Goal: Task Accomplishment & Management: Complete application form

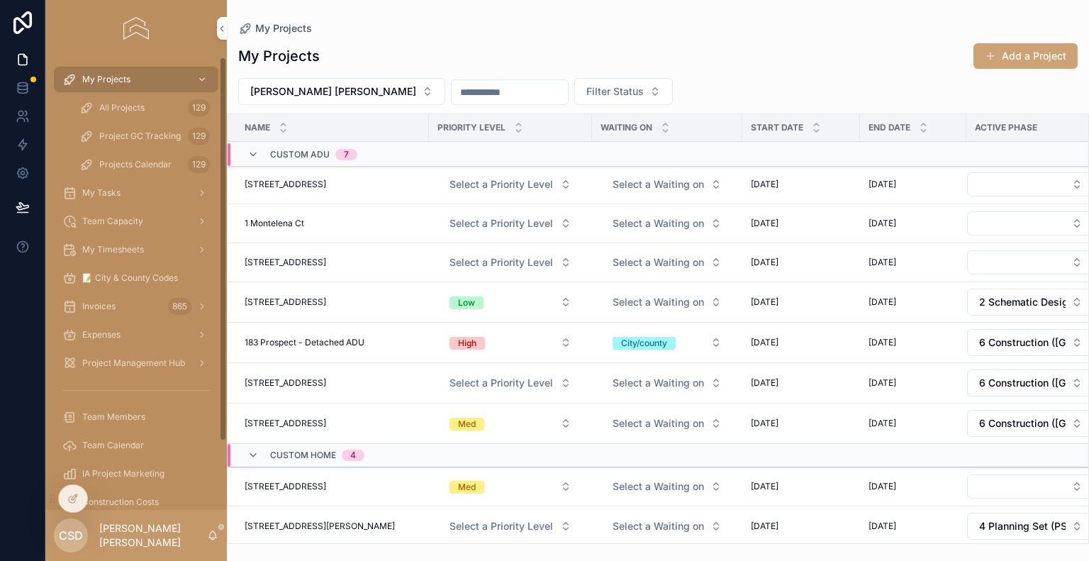
click at [109, 245] on span "My Timesheets" at bounding box center [113, 249] width 62 height 11
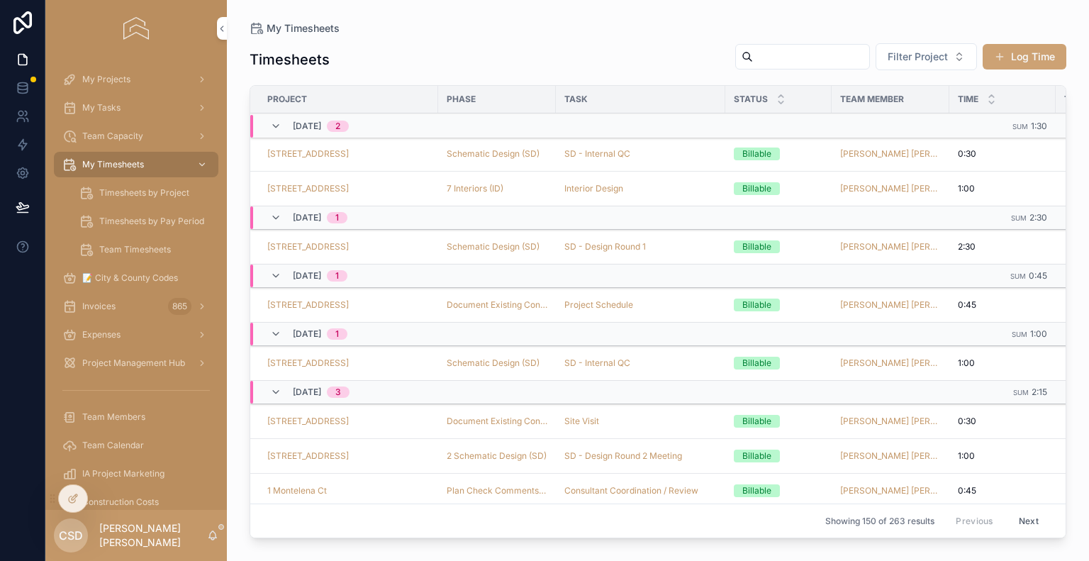
click at [1016, 50] on button "Log Time" at bounding box center [1025, 57] width 84 height 26
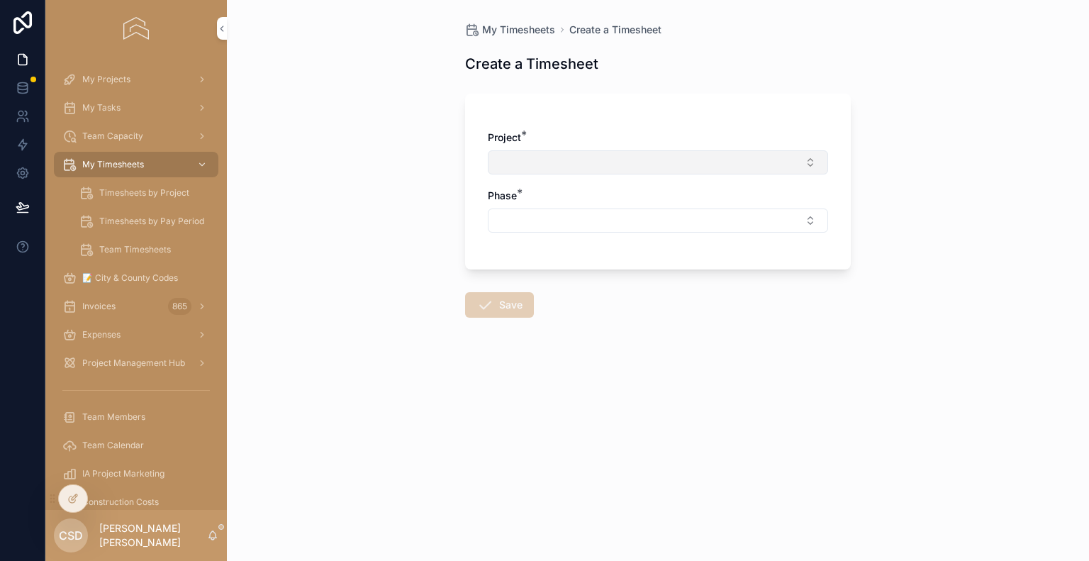
click at [555, 163] on button "Select Button" at bounding box center [658, 162] width 340 height 24
type input "***"
click at [597, 219] on span "[STREET_ADDRESS]" at bounding box center [612, 218] width 94 height 14
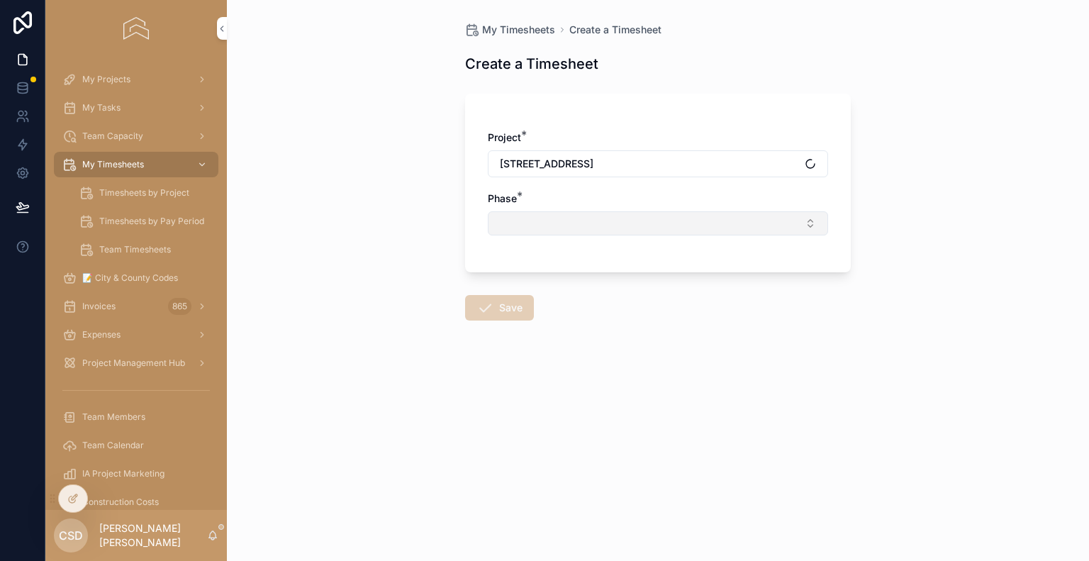
click at [594, 221] on button "Select Button" at bounding box center [658, 223] width 340 height 24
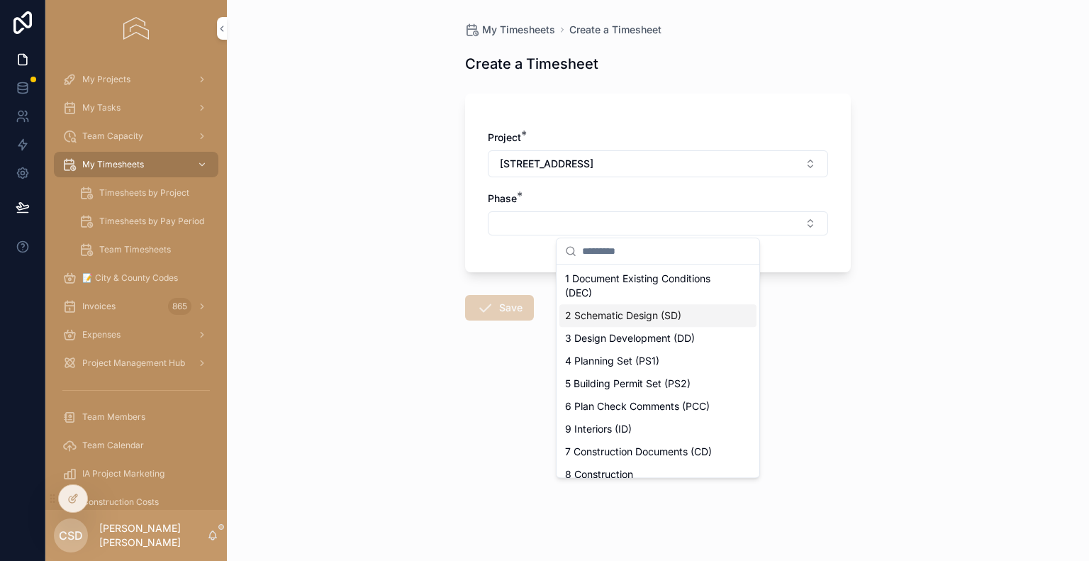
click at [615, 317] on span "2 Schematic Design (SD)" at bounding box center [623, 315] width 116 height 14
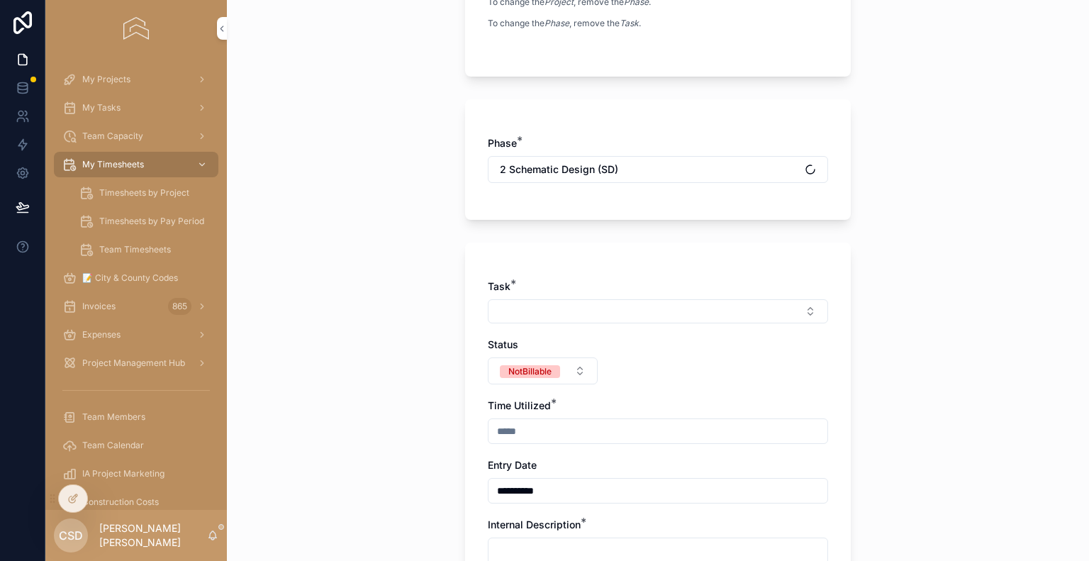
scroll to position [355, 0]
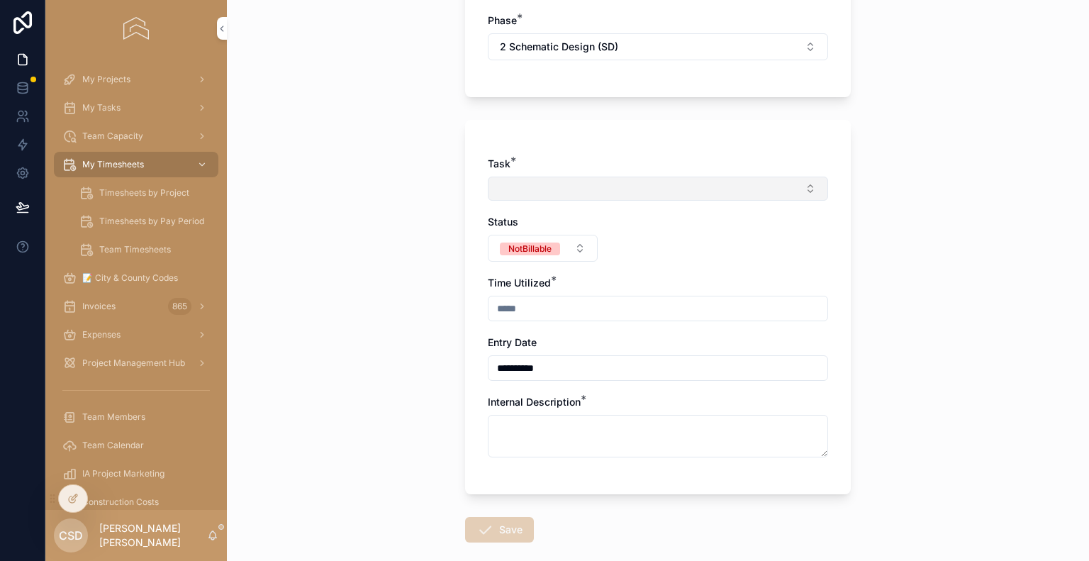
click at [542, 181] on button "Select Button" at bounding box center [658, 189] width 340 height 24
click at [526, 189] on button "Select Button" at bounding box center [658, 189] width 340 height 24
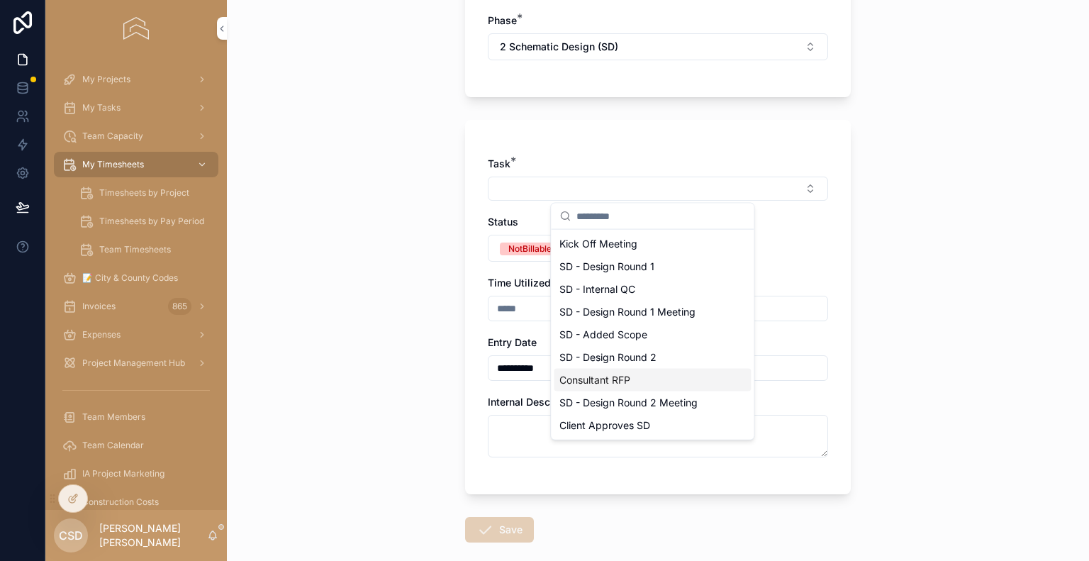
click at [611, 378] on span "Consultant RFP" at bounding box center [594, 380] width 71 height 14
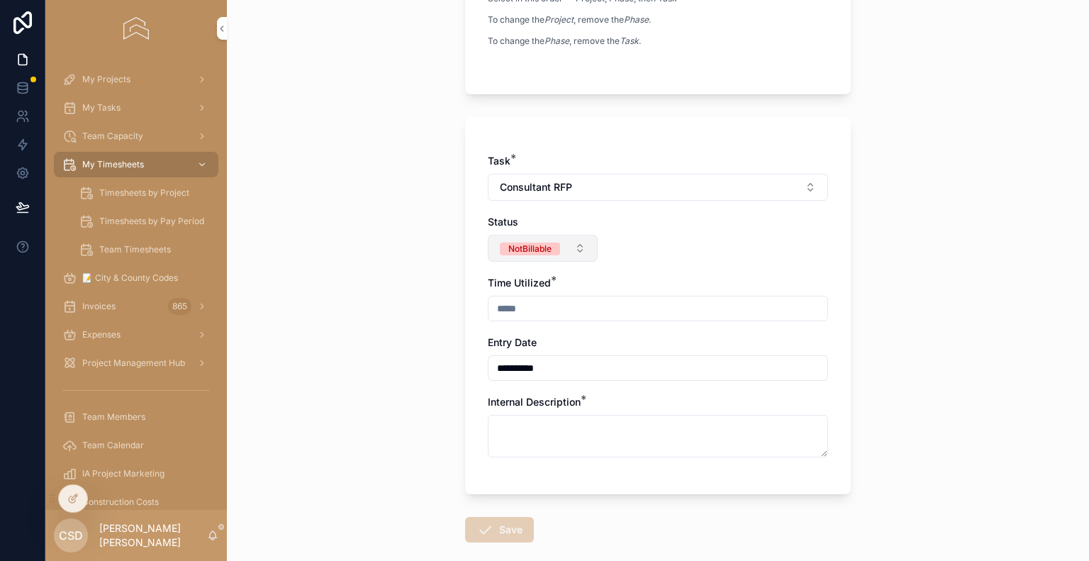
click at [528, 242] on div "NotBillable" at bounding box center [529, 248] width 43 height 13
click at [481, 326] on div "Billable" at bounding box center [467, 324] width 29 height 13
click at [540, 308] on input "scrollable content" at bounding box center [658, 309] width 339 height 20
type input "****"
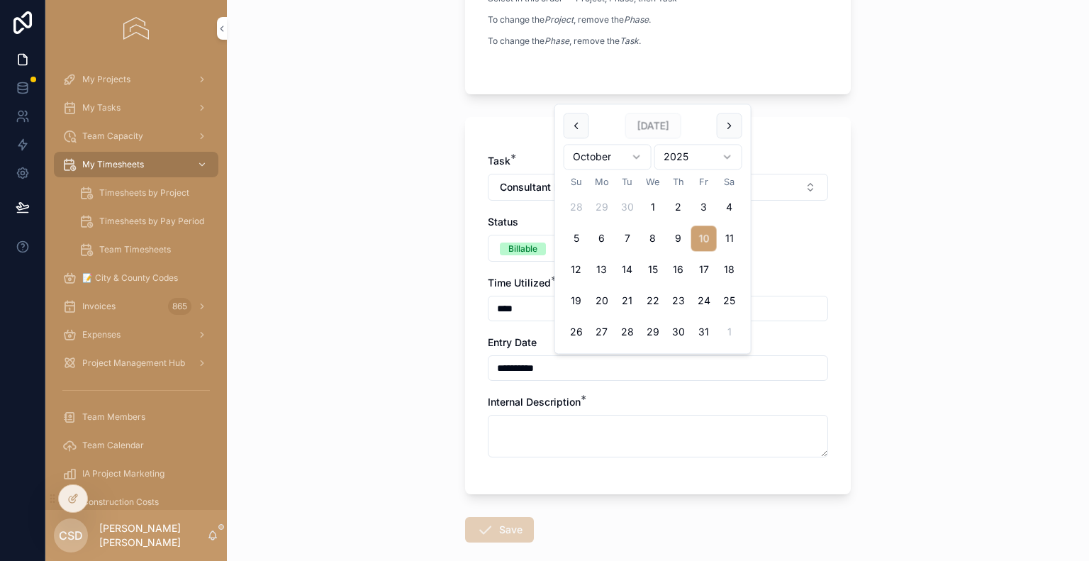
click at [549, 364] on input "**********" at bounding box center [658, 368] width 339 height 20
click at [679, 235] on button "9" at bounding box center [679, 239] width 26 height 26
type input "*********"
click at [513, 428] on textarea "scrollable content" at bounding box center [658, 436] width 340 height 43
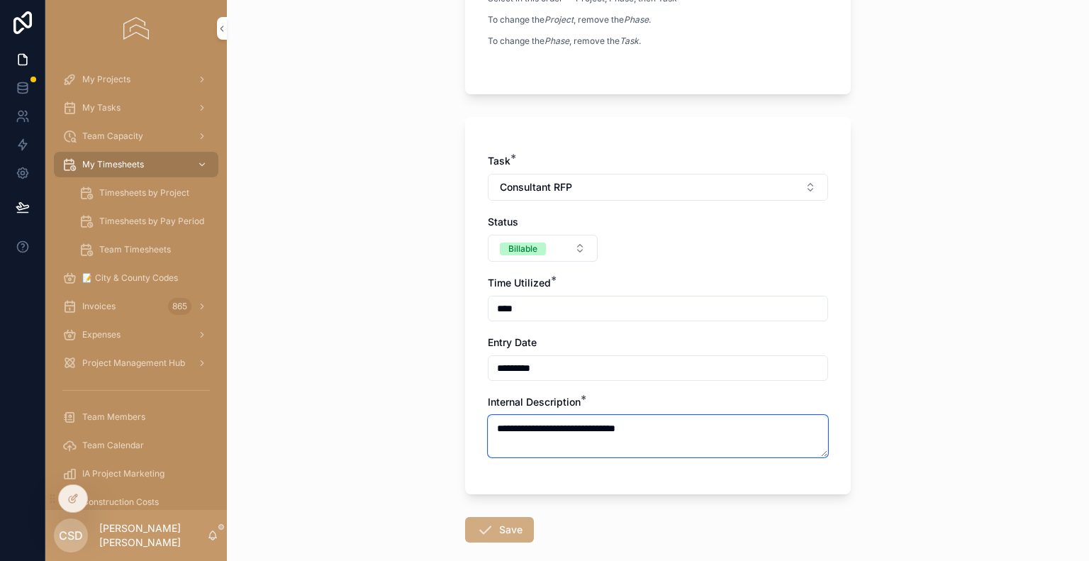
type textarea "**********"
click at [486, 527] on icon "scrollable content" at bounding box center [484, 529] width 17 height 17
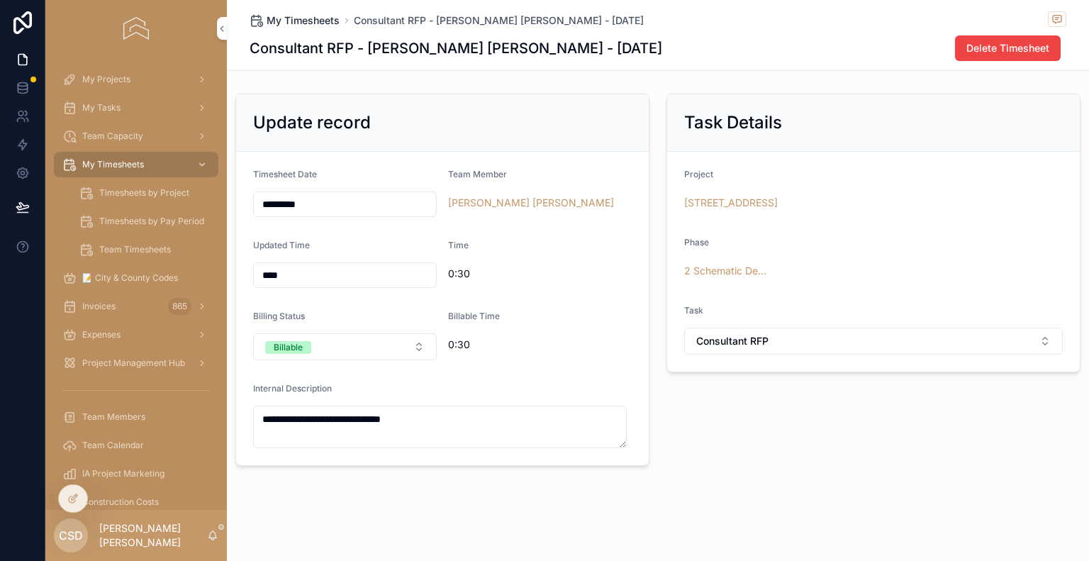
click at [288, 20] on span "My Timesheets" at bounding box center [303, 20] width 73 height 14
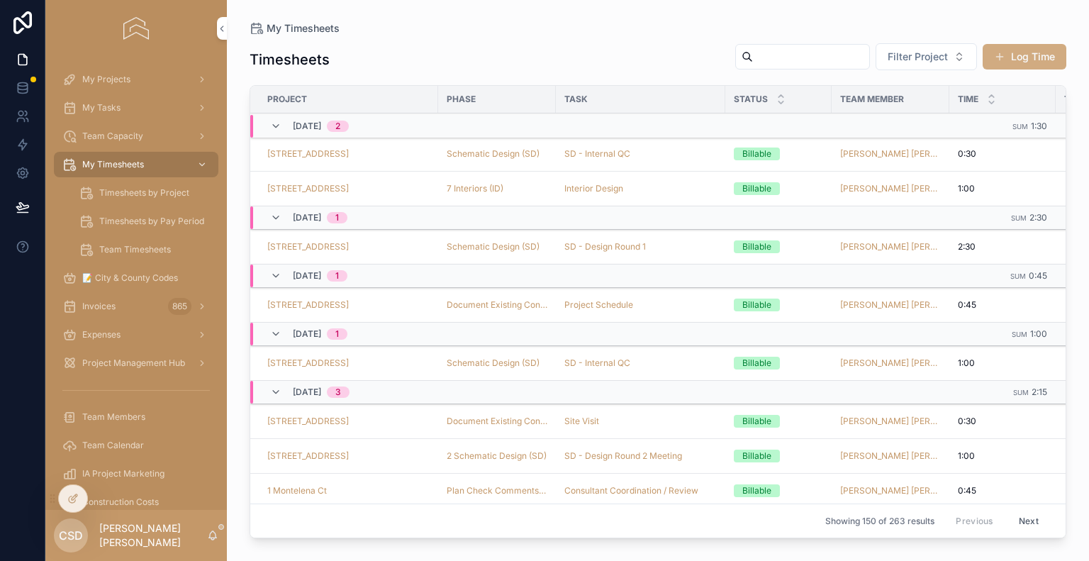
click at [1034, 50] on button "Log Time" at bounding box center [1025, 57] width 84 height 26
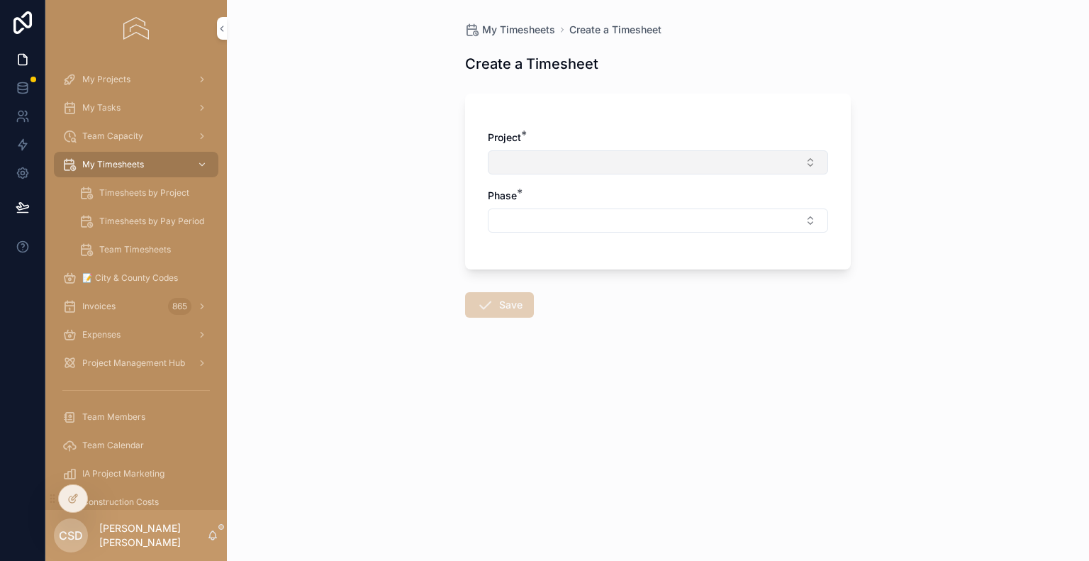
click at [525, 158] on button "Select Button" at bounding box center [658, 162] width 340 height 24
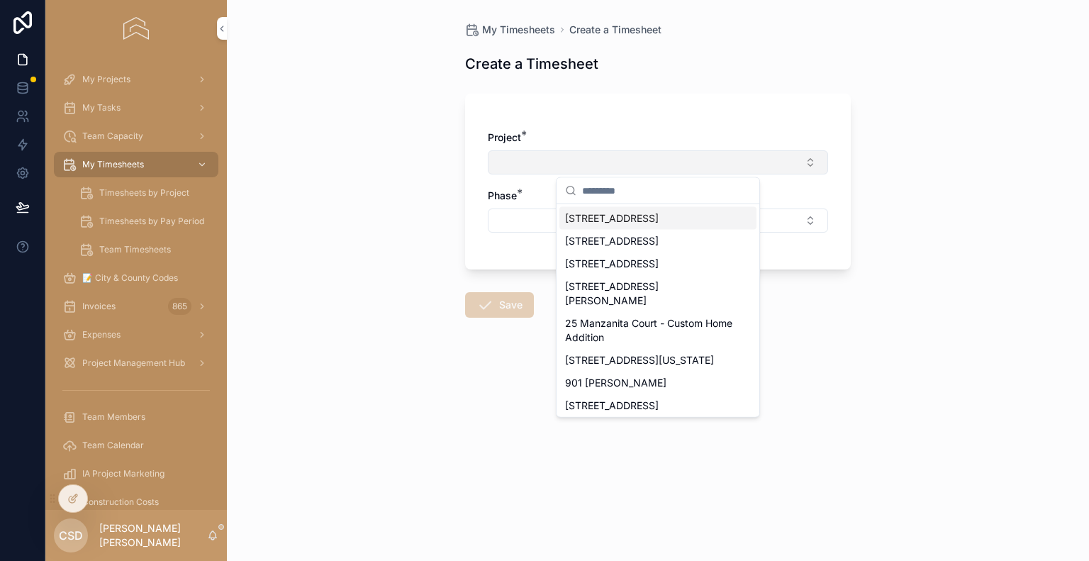
click at [517, 160] on button "Select Button" at bounding box center [658, 162] width 340 height 24
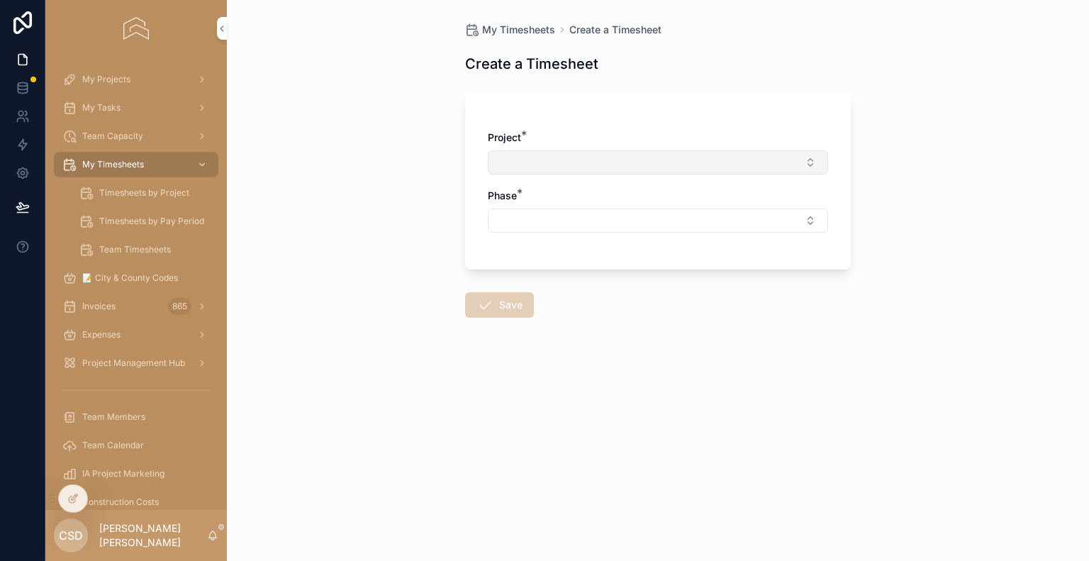
click at [517, 160] on button "Select Button" at bounding box center [658, 162] width 340 height 24
type input "***"
click at [649, 216] on span "[STREET_ADDRESS]" at bounding box center [612, 218] width 94 height 14
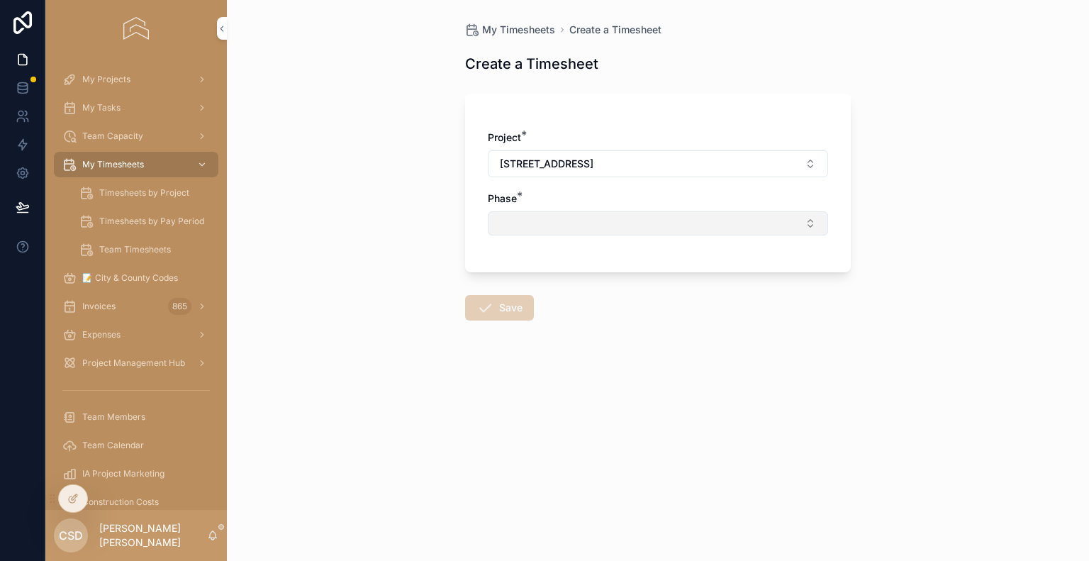
click at [570, 225] on button "Select Button" at bounding box center [658, 223] width 340 height 24
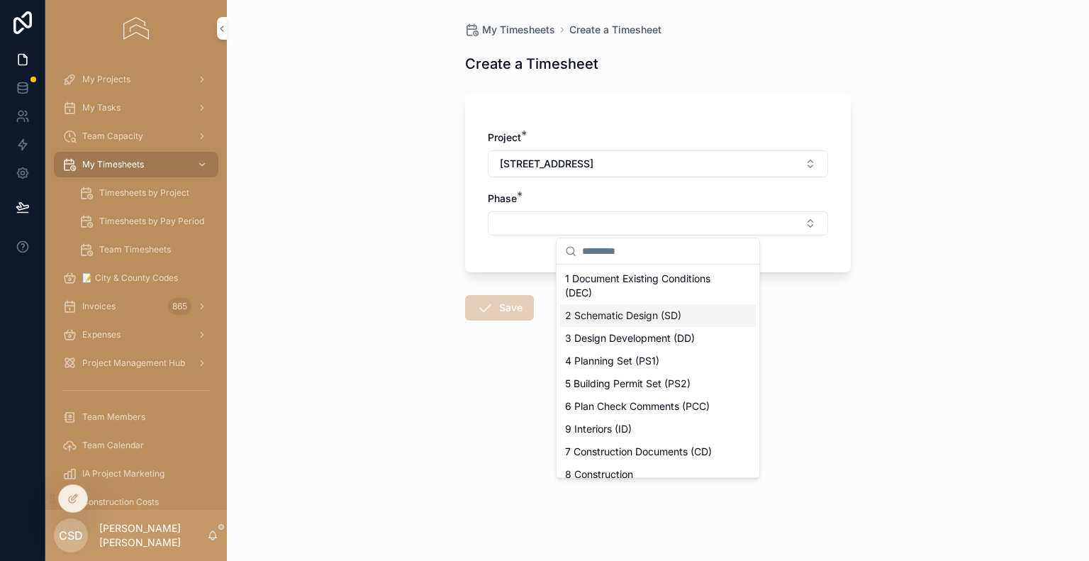
click at [637, 321] on span "2 Schematic Design (SD)" at bounding box center [623, 315] width 116 height 14
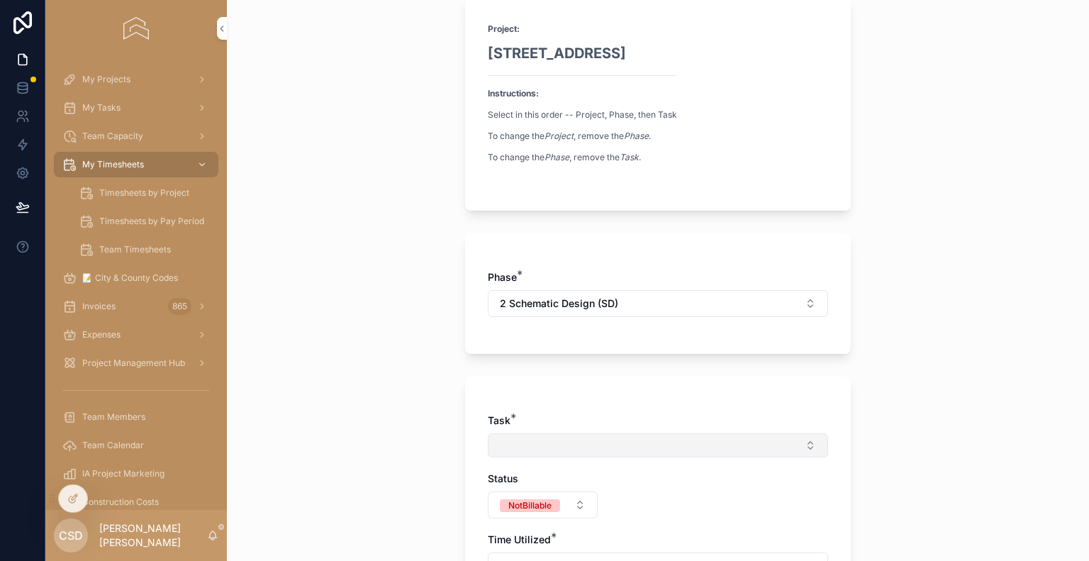
scroll to position [142, 0]
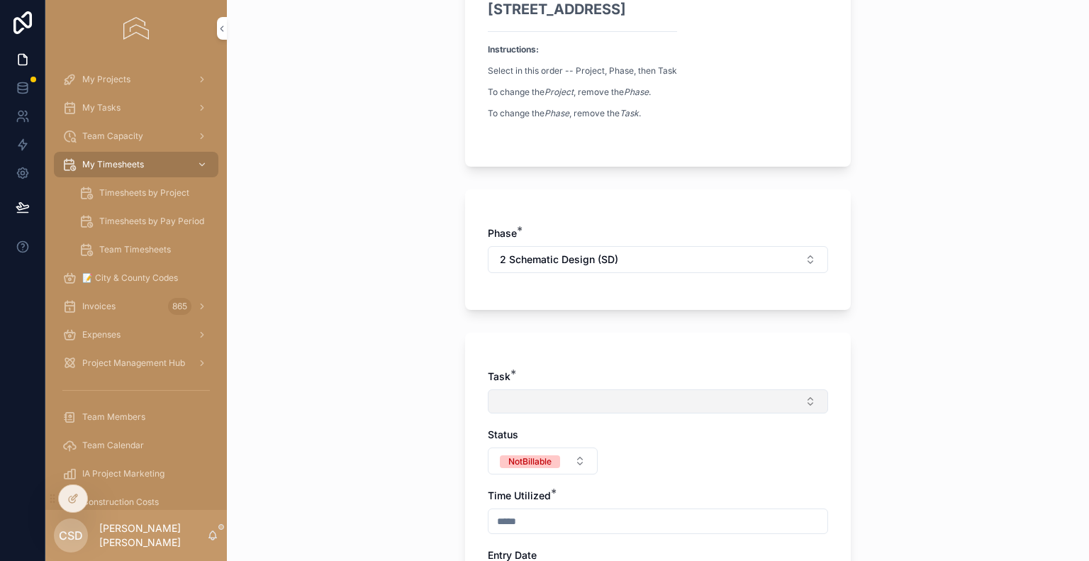
click at [538, 402] on button "Select Button" at bounding box center [658, 401] width 340 height 24
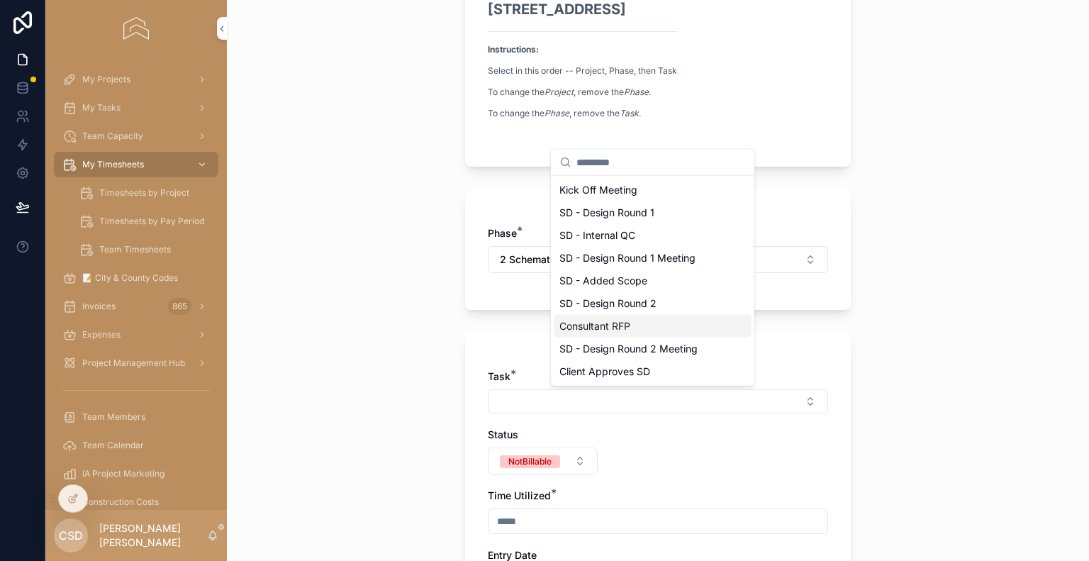
click at [630, 323] on span "Consultant RFP" at bounding box center [594, 326] width 71 height 14
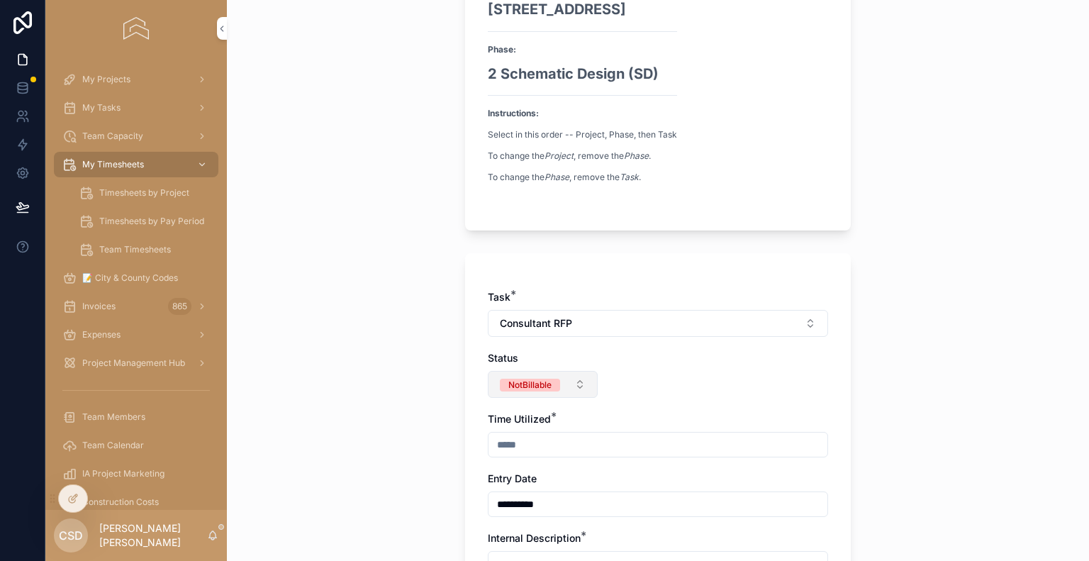
click at [537, 379] on div "NotBillable" at bounding box center [529, 385] width 43 height 13
click at [469, 457] on div "Billable" at bounding box center [467, 461] width 29 height 13
click at [508, 445] on input "scrollable content" at bounding box center [658, 445] width 339 height 20
type input "****"
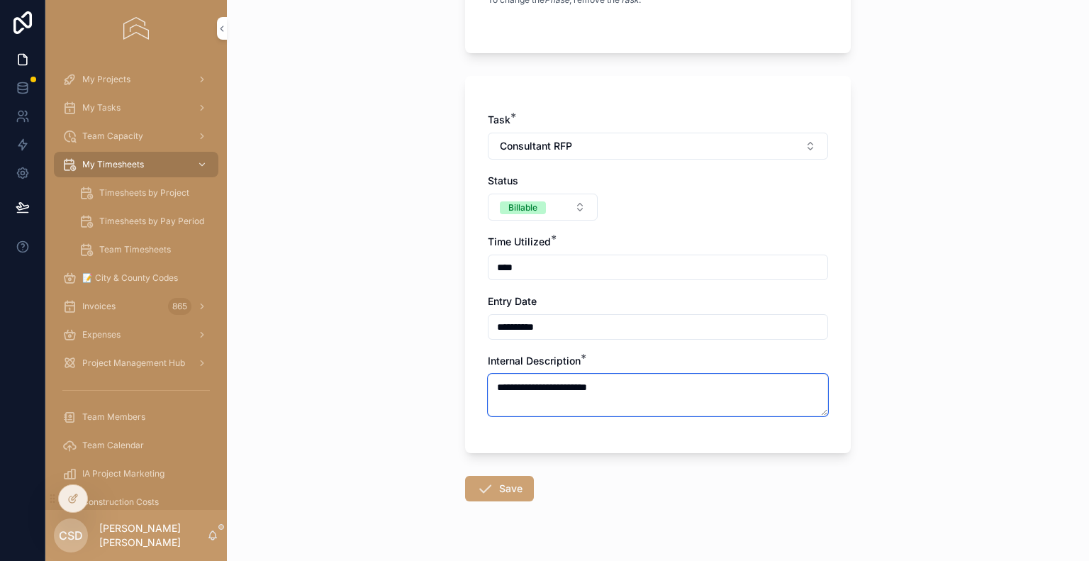
scroll to position [349, 0]
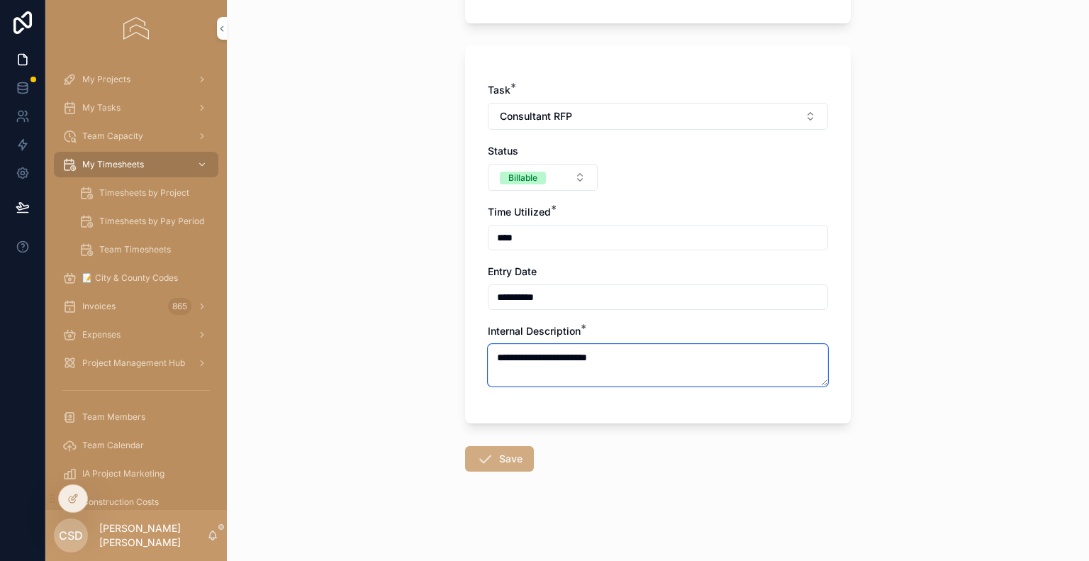
type textarea "**********"
click at [484, 457] on icon "scrollable content" at bounding box center [484, 458] width 17 height 17
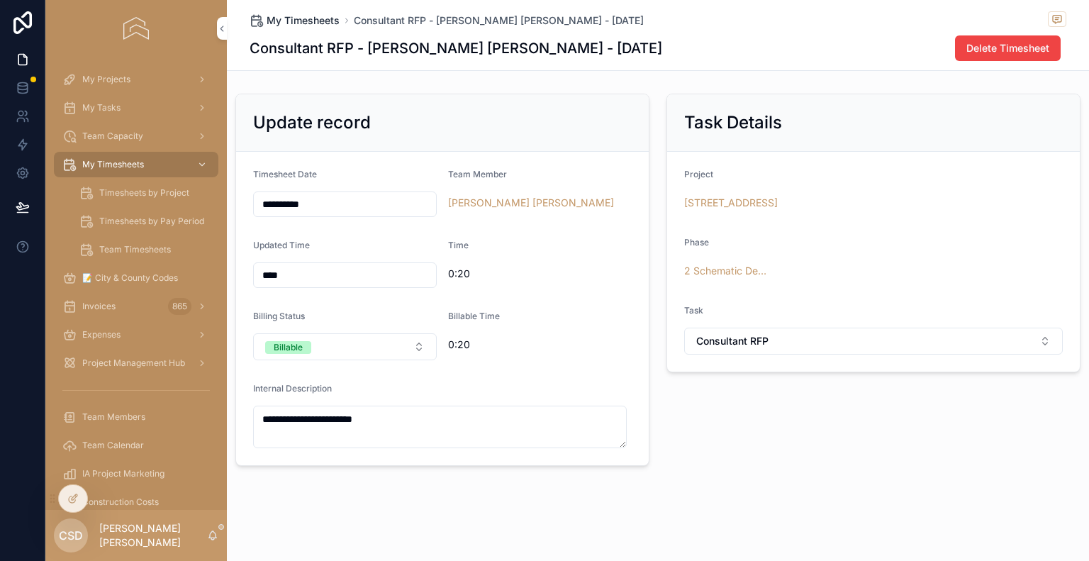
click at [282, 20] on span "My Timesheets" at bounding box center [303, 20] width 73 height 14
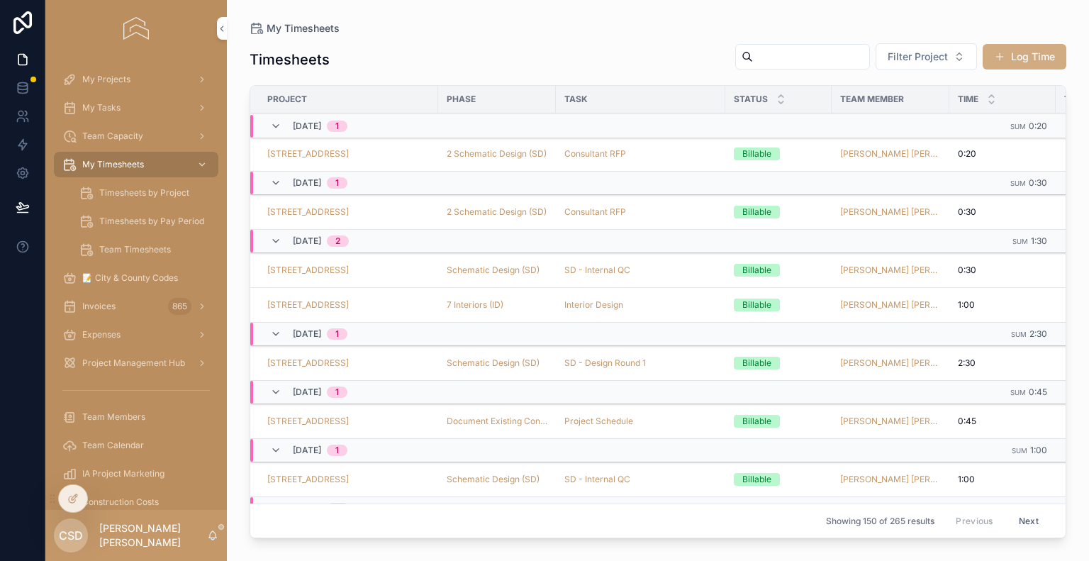
click at [1023, 57] on button "Log Time" at bounding box center [1025, 57] width 84 height 26
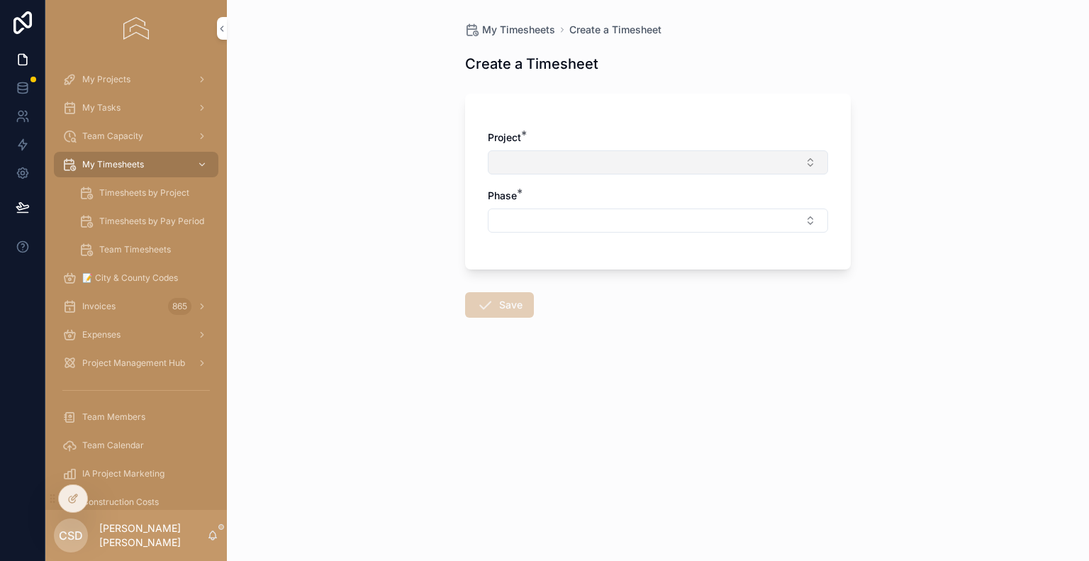
click at [641, 158] on button "Select Button" at bounding box center [658, 162] width 340 height 24
type input "****"
click at [618, 219] on span "[STREET_ADDRESS]" at bounding box center [612, 218] width 94 height 14
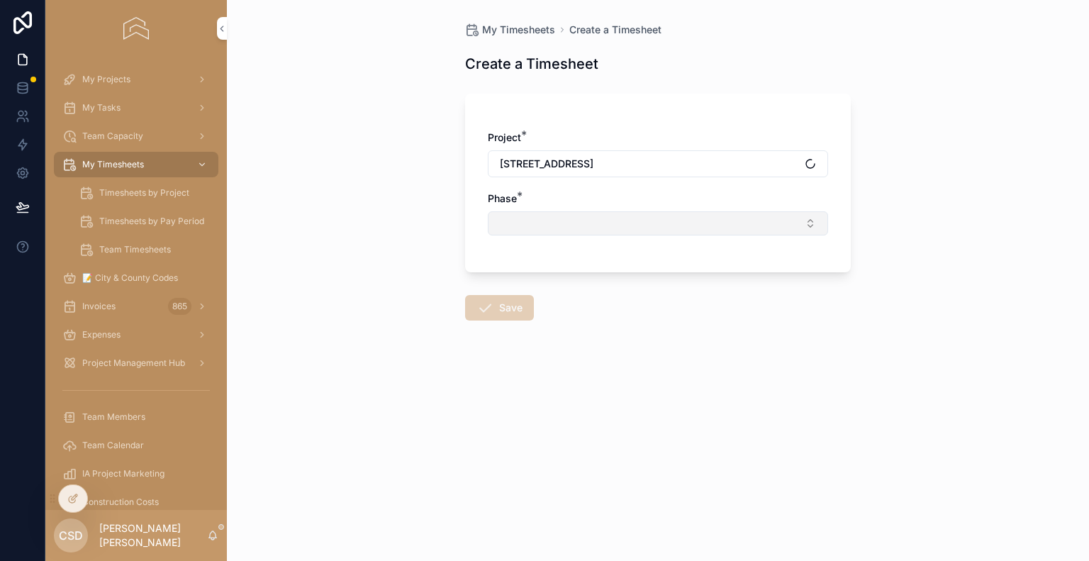
click at [553, 224] on button "Select Button" at bounding box center [658, 223] width 340 height 24
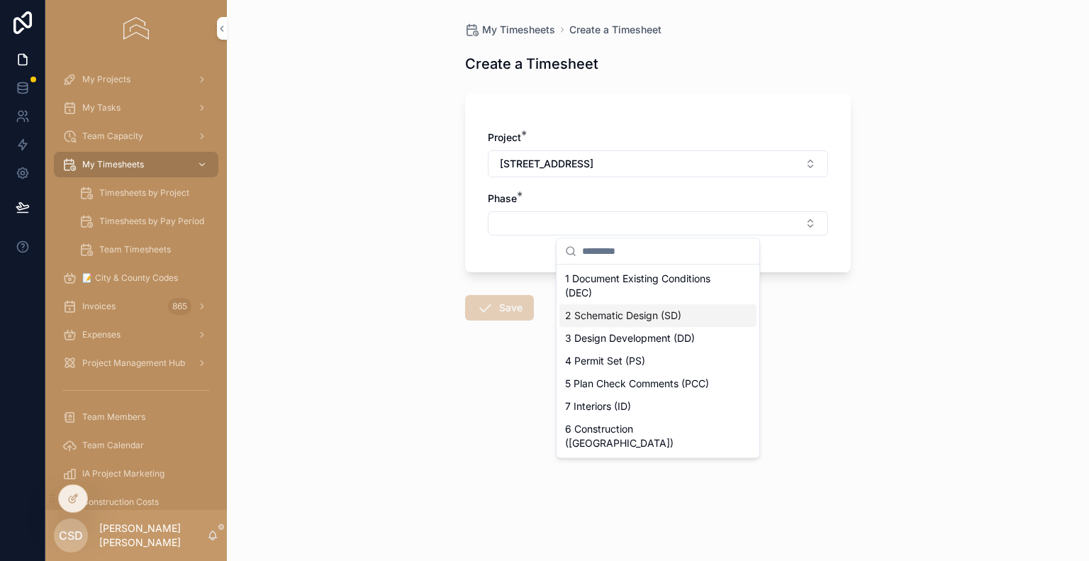
click at [588, 320] on span "2 Schematic Design (SD)" at bounding box center [623, 315] width 116 height 14
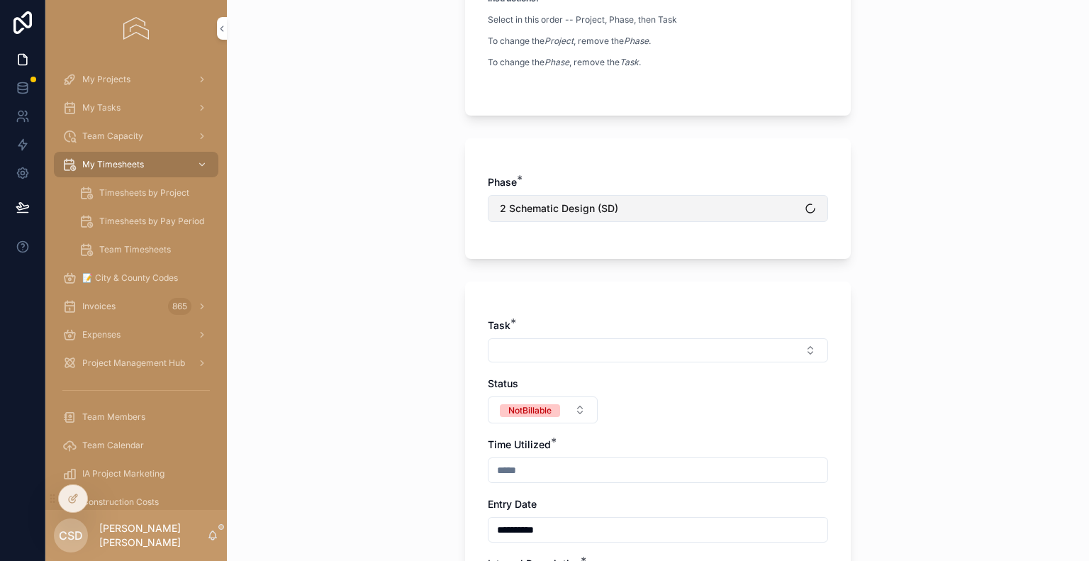
scroll to position [213, 0]
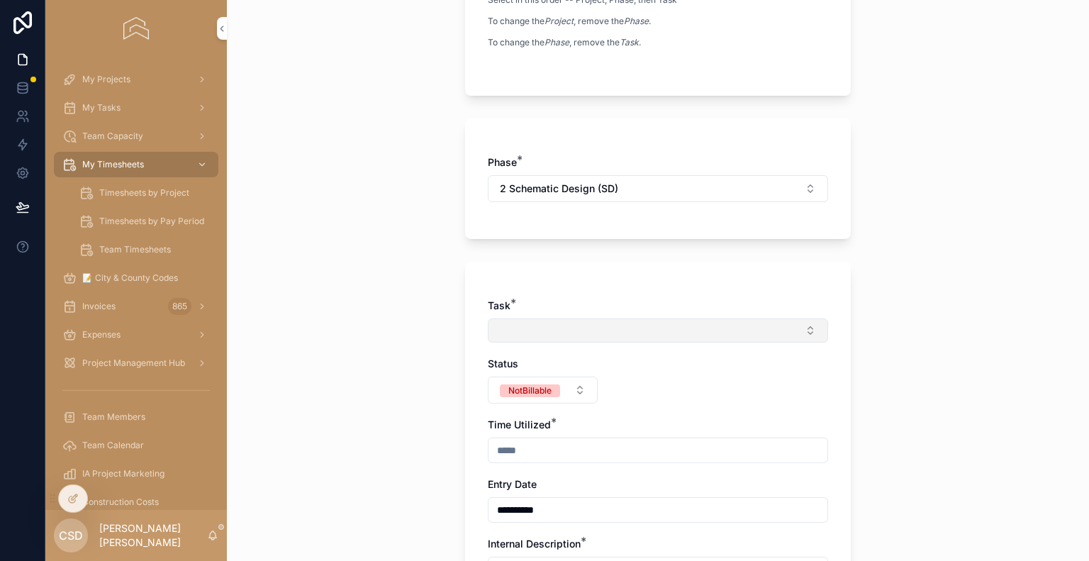
click at [528, 333] on button "Select Button" at bounding box center [658, 330] width 340 height 24
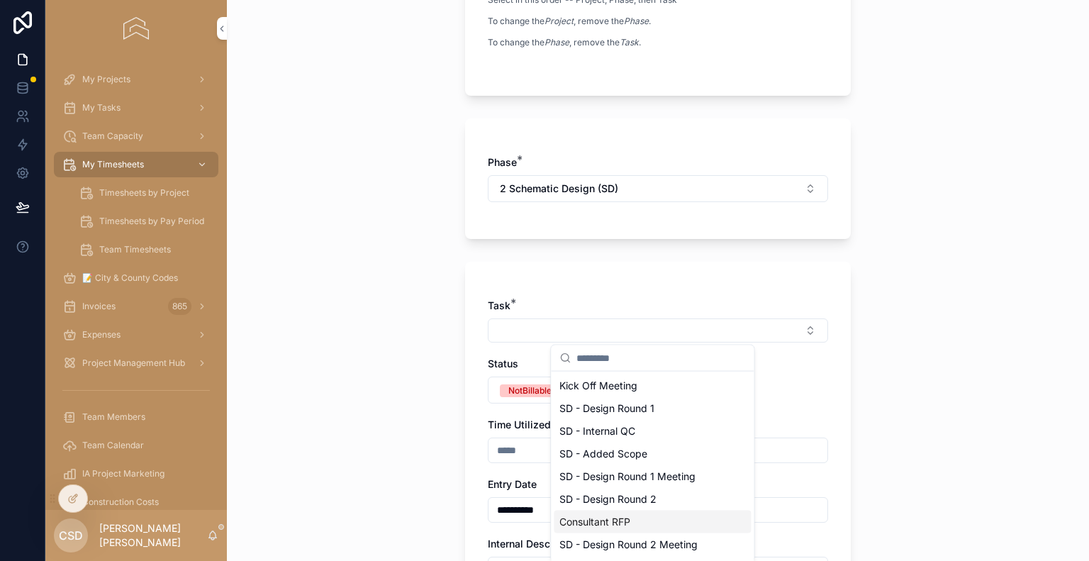
click at [612, 518] on span "Consultant RFP" at bounding box center [594, 522] width 71 height 14
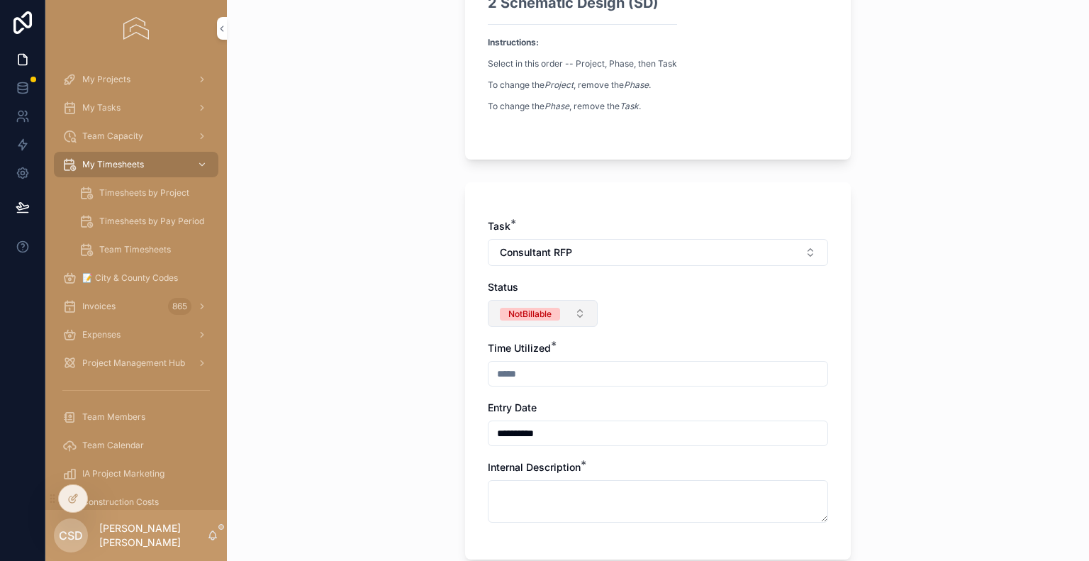
click at [506, 323] on button "NotBillable" at bounding box center [543, 313] width 110 height 27
click at [501, 386] on div "Billable" at bounding box center [537, 390] width 197 height 21
click at [509, 378] on input "scrollable content" at bounding box center [658, 374] width 339 height 20
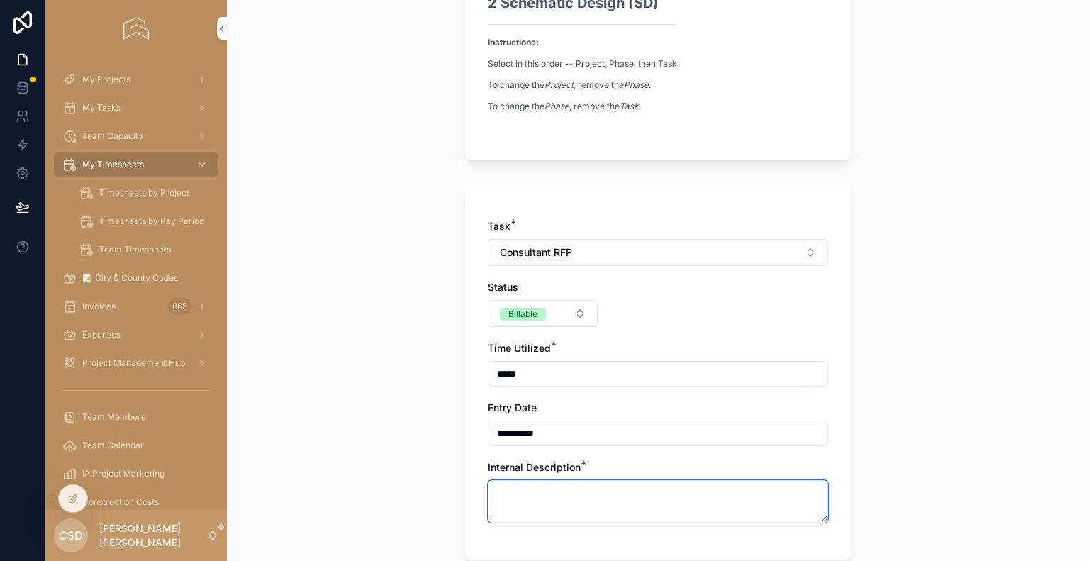
type input "****"
click at [517, 511] on textarea "scrollable content" at bounding box center [658, 501] width 340 height 43
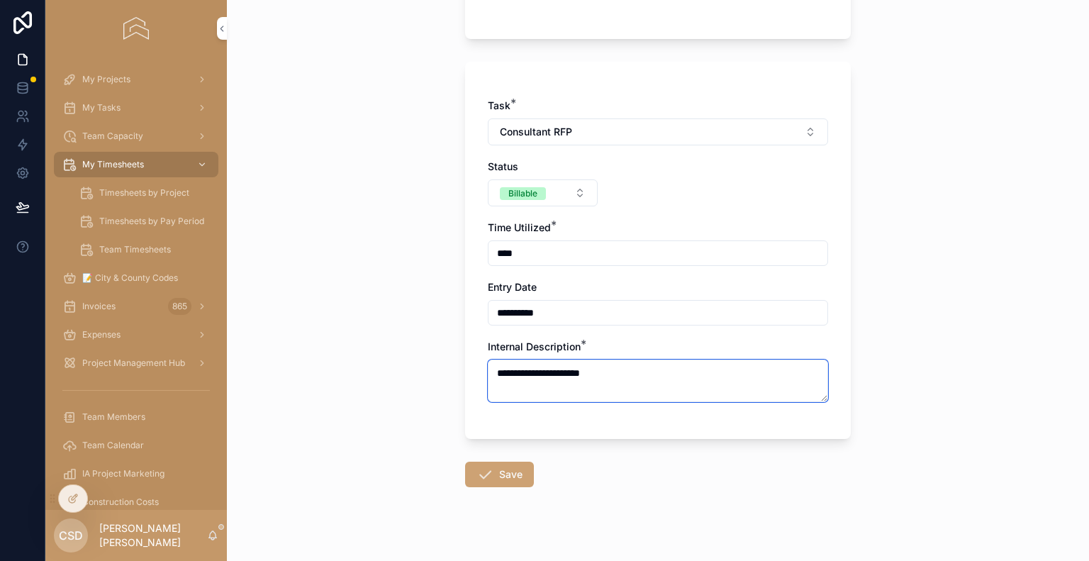
scroll to position [349, 0]
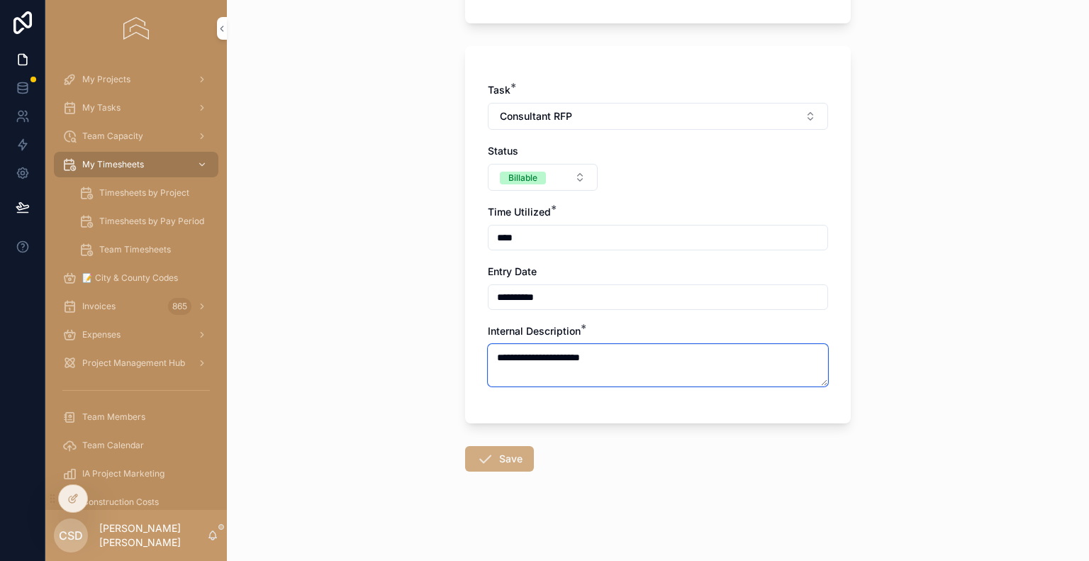
type textarea "**********"
click at [494, 458] on button "Save" at bounding box center [499, 459] width 69 height 26
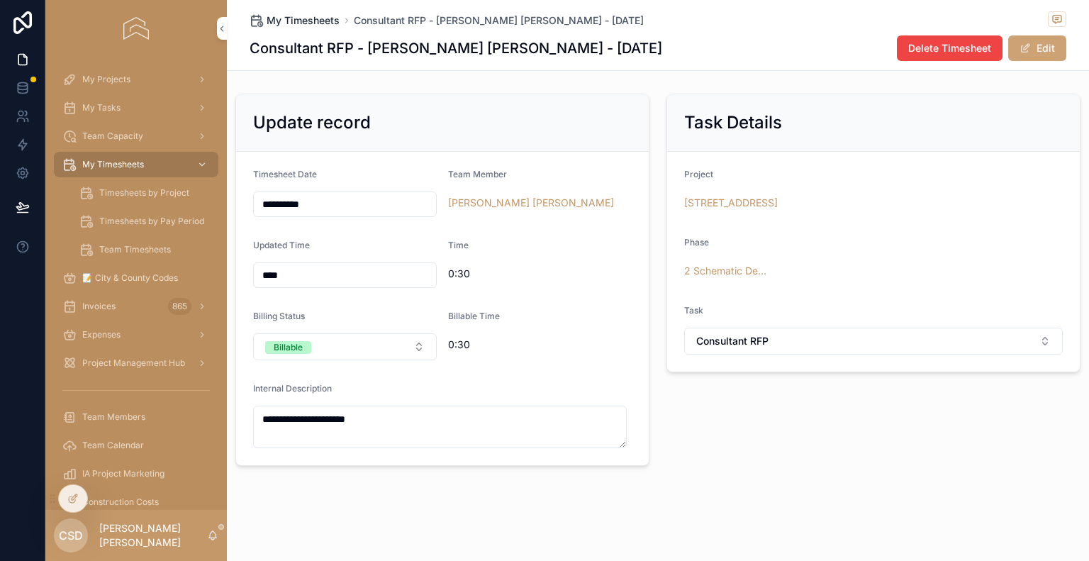
click at [271, 15] on span "My Timesheets" at bounding box center [303, 20] width 73 height 14
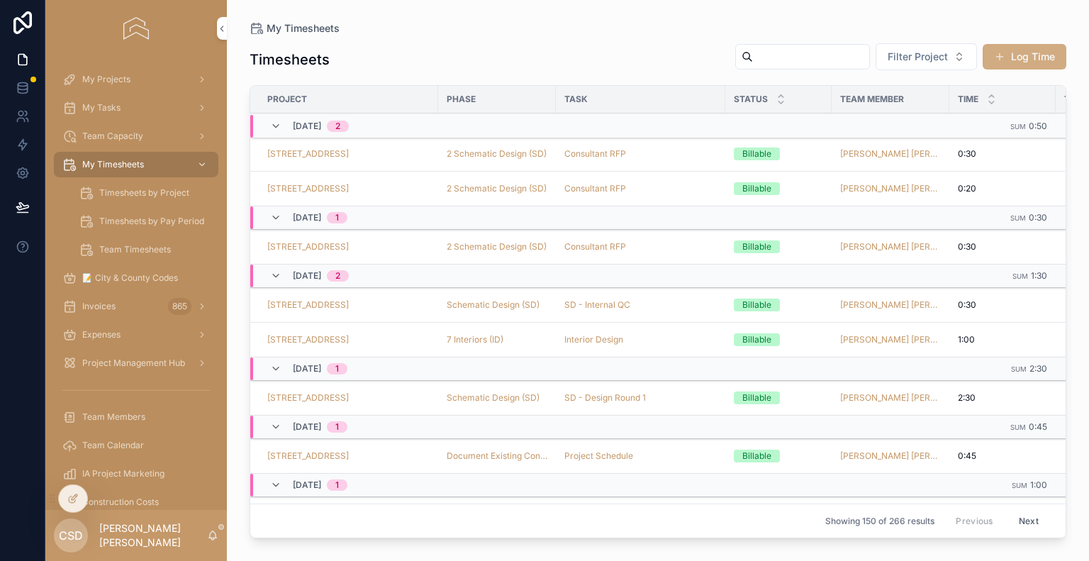
click at [1009, 50] on button "Log Time" at bounding box center [1025, 57] width 84 height 26
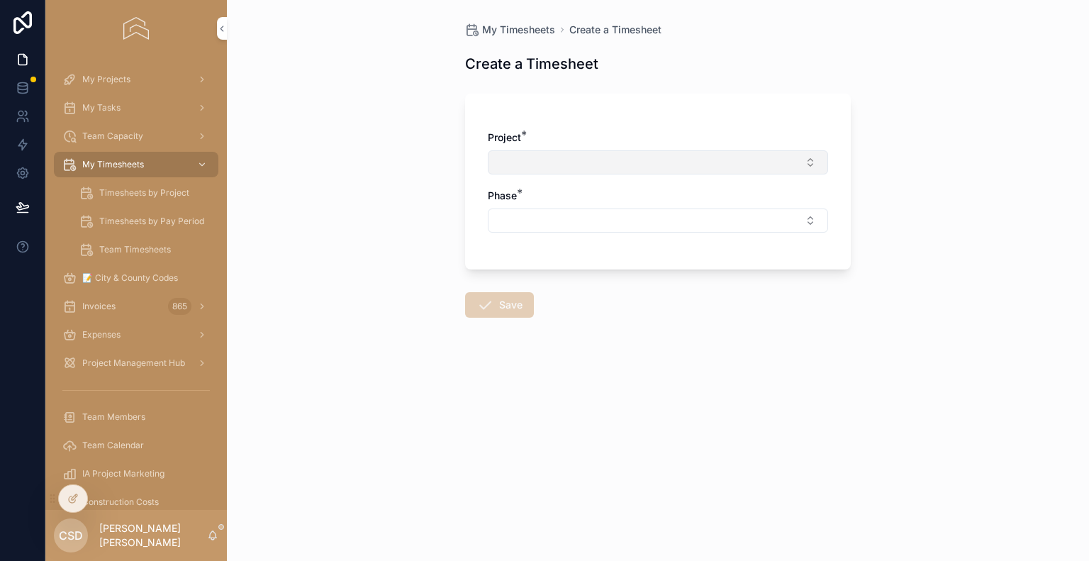
click at [669, 167] on button "Select Button" at bounding box center [658, 162] width 340 height 24
type input "*"
